Goal: Information Seeking & Learning: Learn about a topic

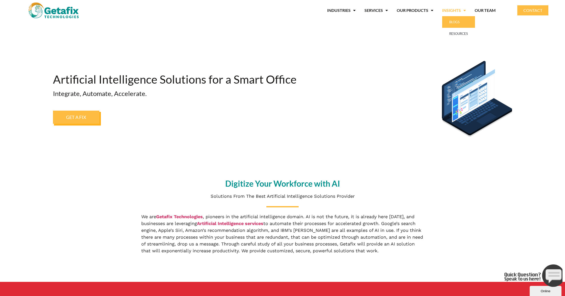
scroll to position [1, 0]
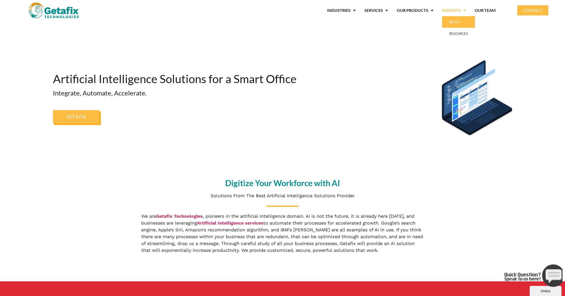
click at [454, 22] on link "BLOGS" at bounding box center [458, 22] width 33 height 12
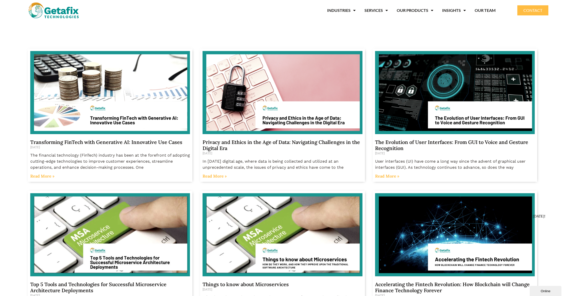
click at [50, 175] on link "Read More »" at bounding box center [42, 175] width 24 height 5
